Goal: Information Seeking & Learning: Learn about a topic

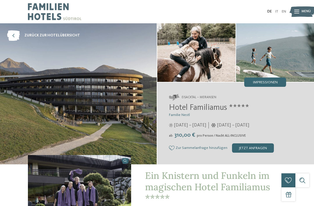
click at [115, 98] on img at bounding box center [78, 93] width 157 height 141
click at [301, 10] on img at bounding box center [303, 11] width 26 height 13
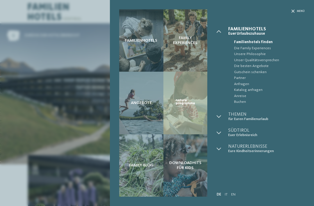
click at [299, 48] on span "Die Family Experiences" at bounding box center [269, 48] width 71 height 6
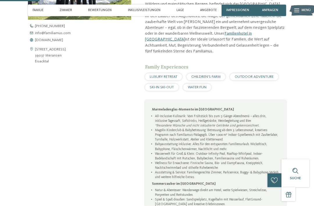
scroll to position [213, 0]
click at [167, 78] on span "LUXURY RETREAT" at bounding box center [164, 77] width 28 height 4
click at [175, 78] on span "LUXURY RETREAT" at bounding box center [164, 77] width 28 height 4
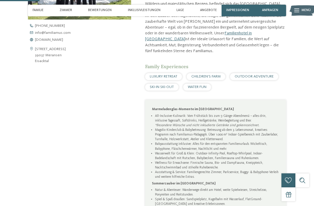
click at [209, 78] on span "CHILDREN’S FARM" at bounding box center [206, 77] width 29 height 4
click at [201, 89] on span "WATER FUN" at bounding box center [197, 87] width 19 height 4
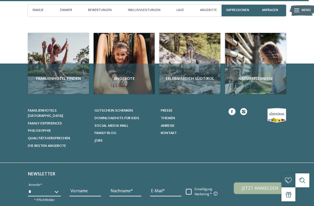
scroll to position [1667, 0]
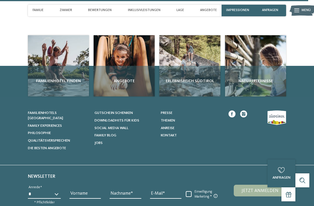
click at [261, 82] on div "Naturerlebnisse" at bounding box center [255, 81] width 61 height 31
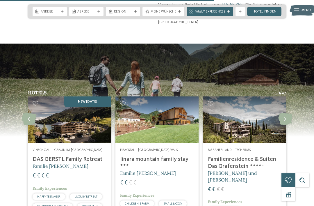
scroll to position [943, 0]
click at [286, 113] on icon at bounding box center [286, 119] width 14 height 12
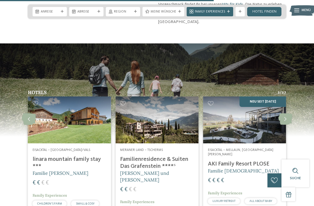
click at [284, 113] on icon at bounding box center [286, 119] width 14 height 12
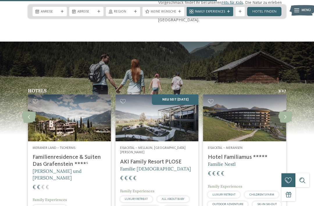
scroll to position [945, 0]
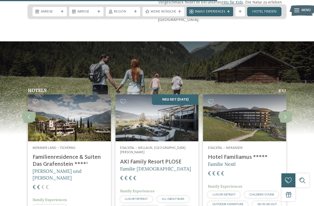
click at [267, 193] on span "CHILDREN’S FARM" at bounding box center [262, 194] width 25 height 3
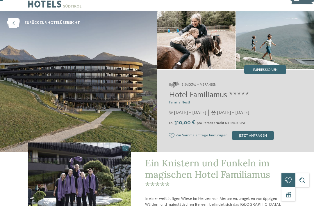
scroll to position [15, 0]
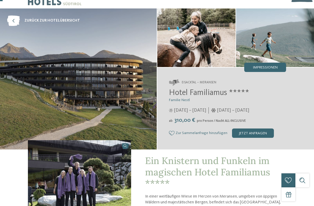
click at [273, 66] on span "Impressionen" at bounding box center [265, 68] width 25 height 4
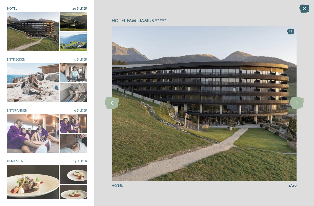
click at [298, 104] on icon at bounding box center [297, 103] width 14 height 12
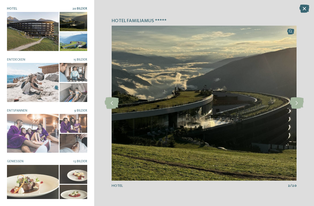
click at [297, 104] on icon at bounding box center [297, 103] width 14 height 12
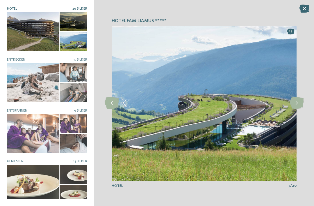
click at [297, 105] on icon at bounding box center [297, 103] width 14 height 12
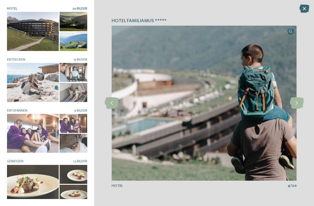
click at [301, 109] on div at bounding box center [297, 103] width 13 height 13
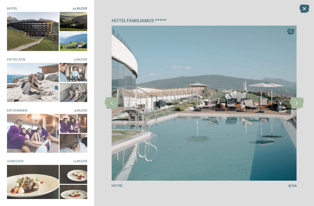
click at [295, 105] on icon at bounding box center [297, 103] width 14 height 12
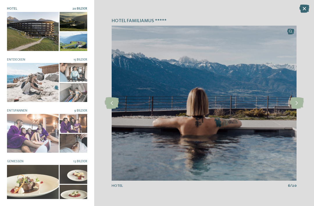
click at [296, 105] on icon at bounding box center [297, 103] width 14 height 12
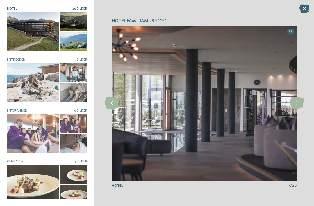
click at [297, 105] on icon at bounding box center [297, 103] width 14 height 12
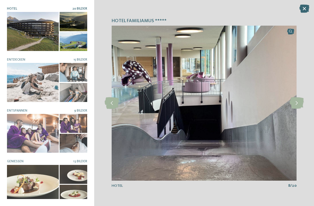
click at [297, 104] on icon at bounding box center [297, 103] width 14 height 12
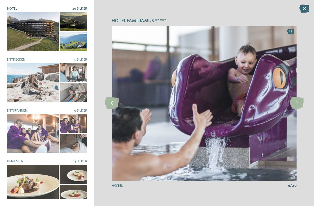
click at [297, 104] on icon at bounding box center [297, 103] width 14 height 12
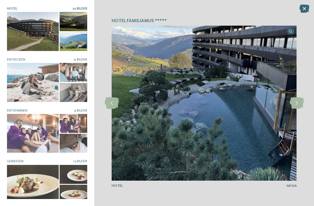
click at [297, 104] on icon at bounding box center [297, 103] width 14 height 12
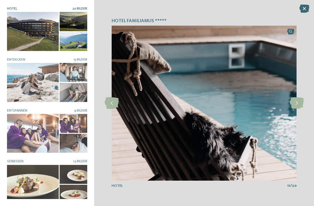
click at [296, 104] on icon at bounding box center [297, 103] width 14 height 12
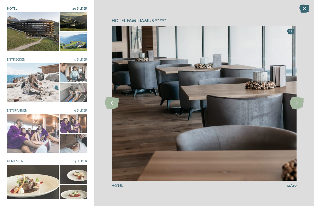
click at [112, 99] on icon at bounding box center [112, 103] width 14 height 12
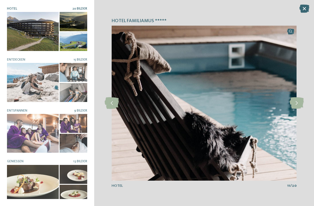
click at [113, 102] on icon at bounding box center [112, 103] width 14 height 12
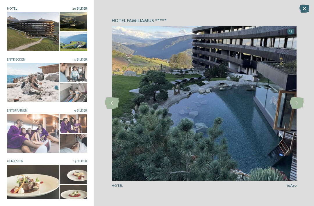
click at [297, 103] on icon at bounding box center [297, 103] width 14 height 12
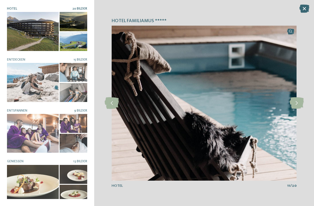
click at [298, 105] on icon at bounding box center [297, 103] width 14 height 12
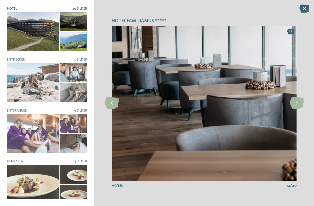
click at [295, 105] on icon at bounding box center [297, 103] width 14 height 12
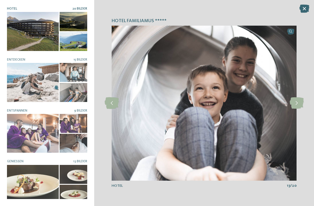
click at [296, 105] on icon at bounding box center [297, 103] width 14 height 12
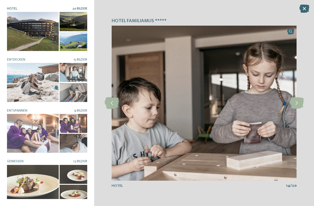
click at [299, 104] on icon at bounding box center [297, 103] width 14 height 12
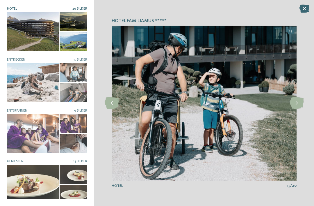
click at [297, 103] on icon at bounding box center [297, 103] width 14 height 12
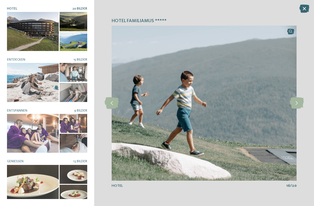
click at [298, 104] on icon at bounding box center [297, 103] width 14 height 12
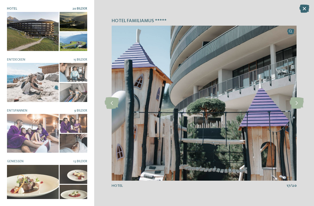
click at [298, 104] on icon at bounding box center [297, 103] width 14 height 12
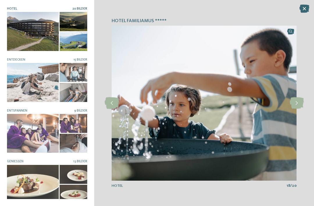
click at [294, 105] on icon at bounding box center [297, 103] width 14 height 12
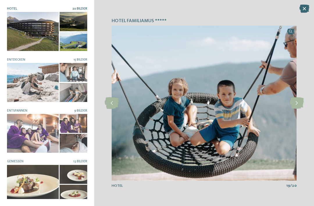
click at [298, 101] on icon at bounding box center [297, 103] width 14 height 12
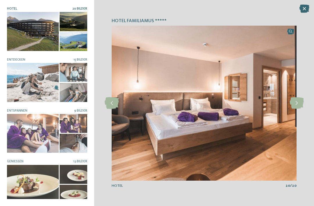
click at [298, 103] on icon at bounding box center [297, 103] width 14 height 12
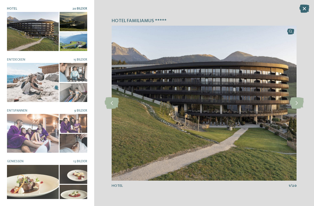
click at [296, 105] on icon at bounding box center [297, 103] width 14 height 12
